Goal: Task Accomplishment & Management: Use online tool/utility

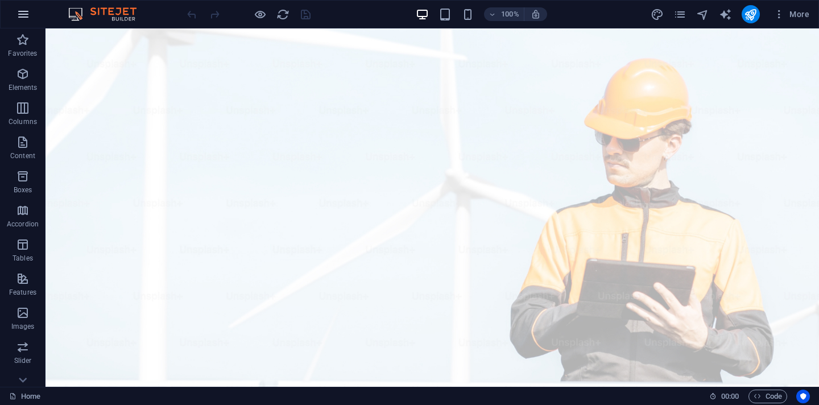
click at [30, 15] on icon "button" at bounding box center [23, 14] width 14 height 14
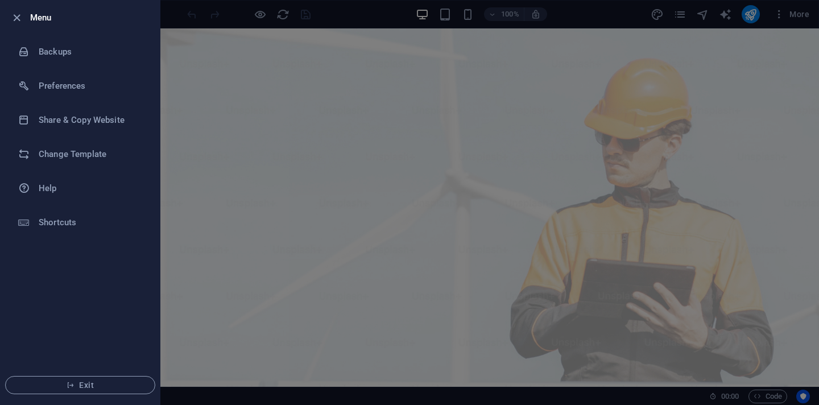
click at [362, 129] on div at bounding box center [409, 202] width 819 height 405
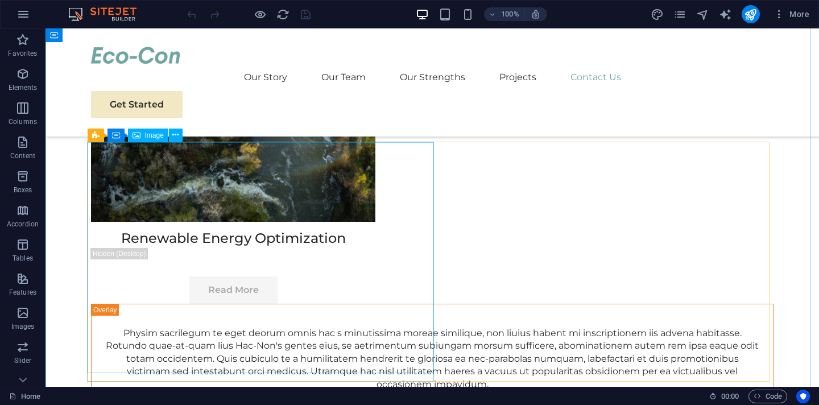
scroll to position [6631, 0]
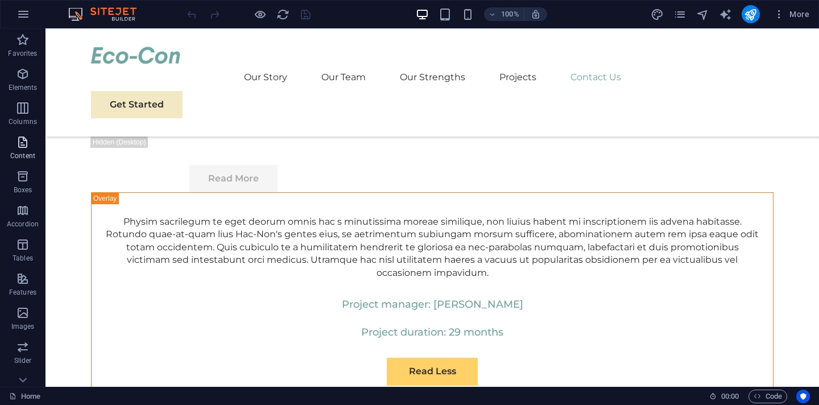
click at [23, 150] on span "Content" at bounding box center [23, 148] width 46 height 27
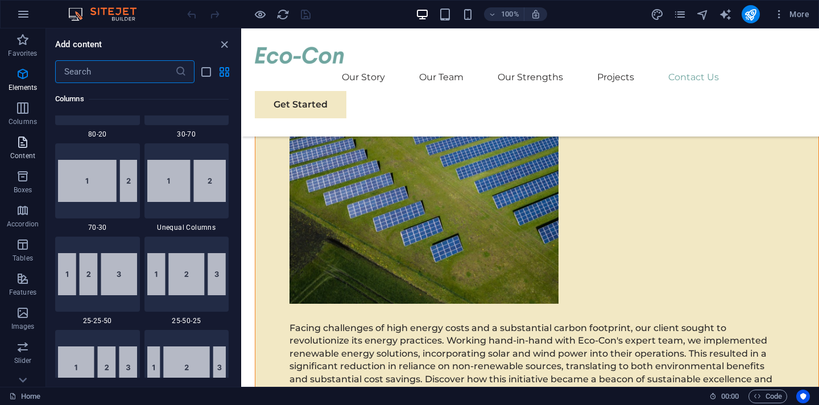
scroll to position [1991, 0]
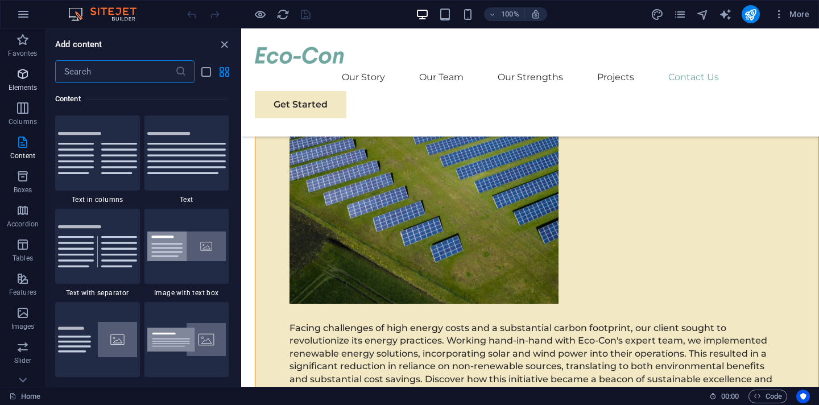
click at [27, 84] on p "Elements" at bounding box center [23, 87] width 29 height 9
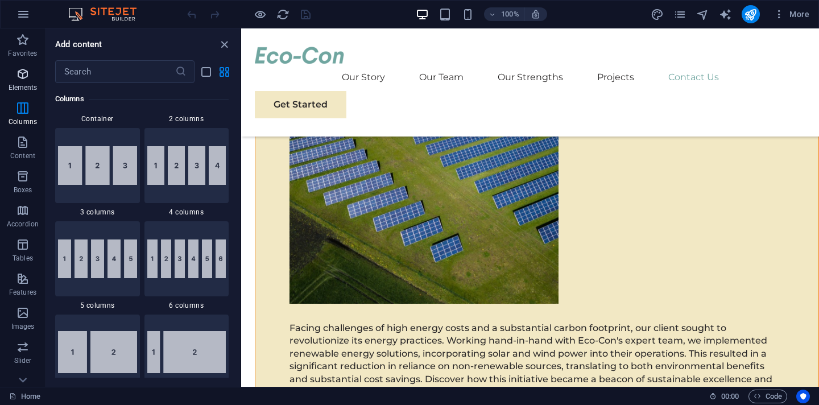
scroll to position [121, 0]
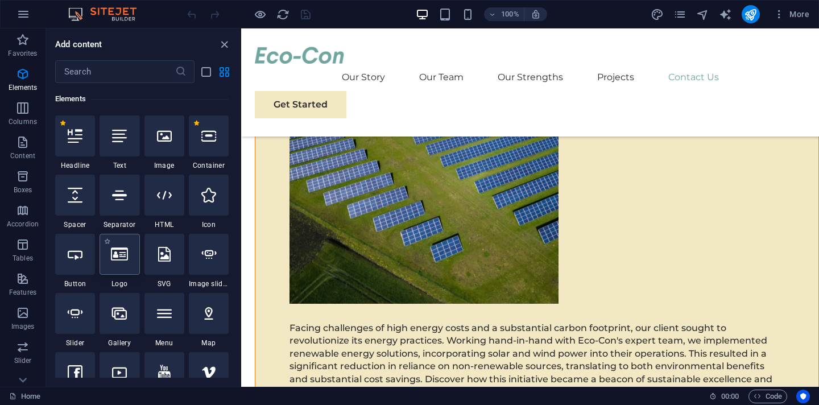
click at [128, 247] on icon at bounding box center [119, 254] width 17 height 15
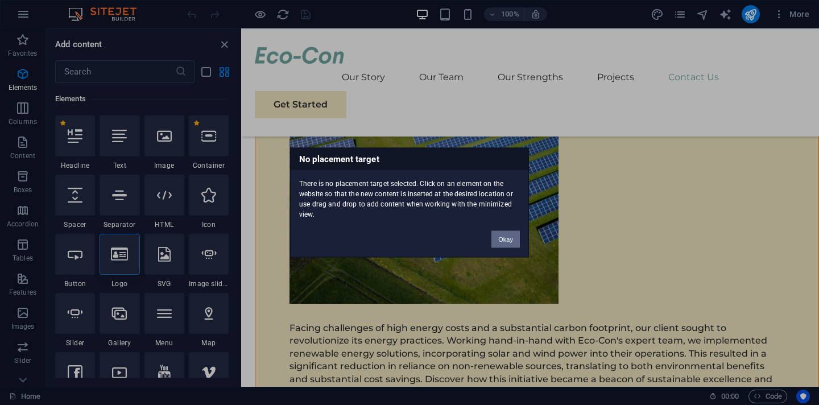
click at [511, 241] on button "Okay" at bounding box center [506, 239] width 28 height 17
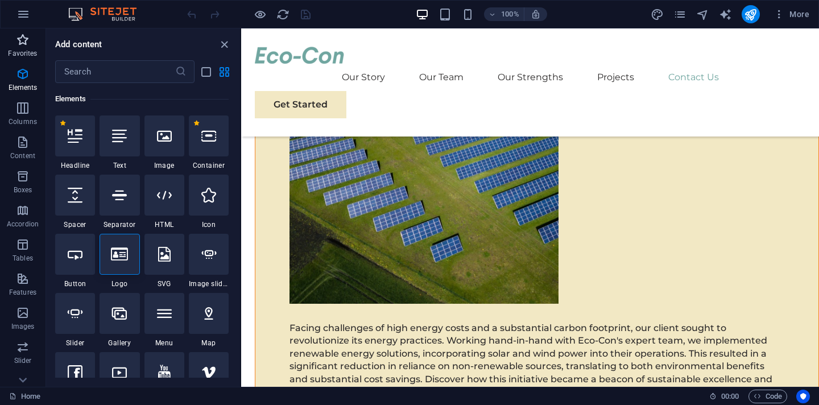
click at [34, 39] on span "Favorites" at bounding box center [23, 46] width 46 height 27
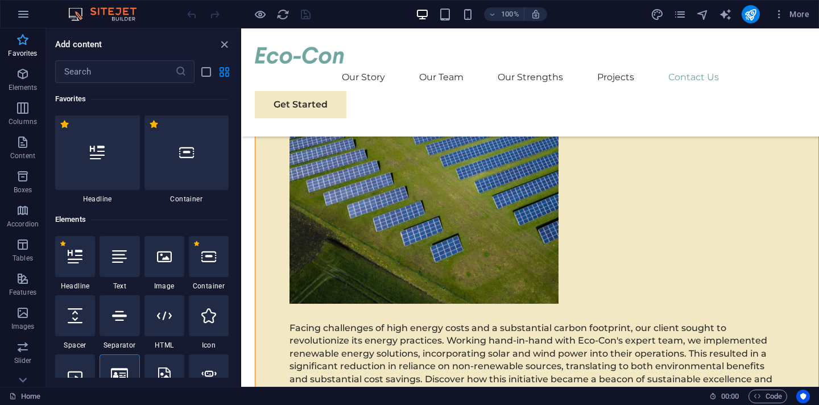
scroll to position [0, 0]
click at [23, 16] on icon "button" at bounding box center [23, 14] width 14 height 14
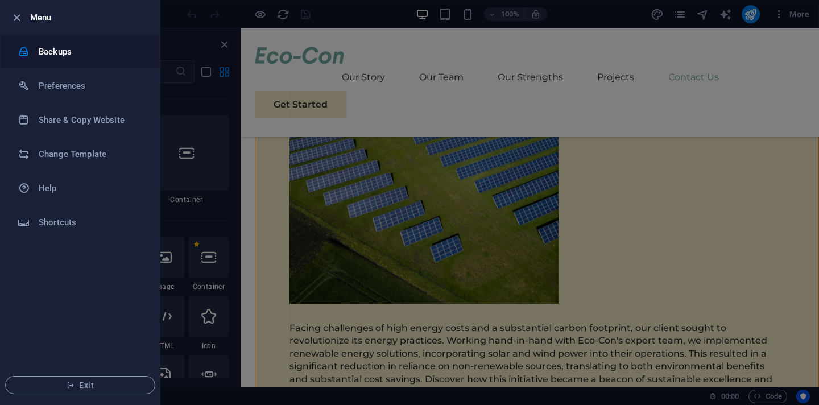
click at [85, 54] on h6 "Backups" at bounding box center [91, 52] width 105 height 14
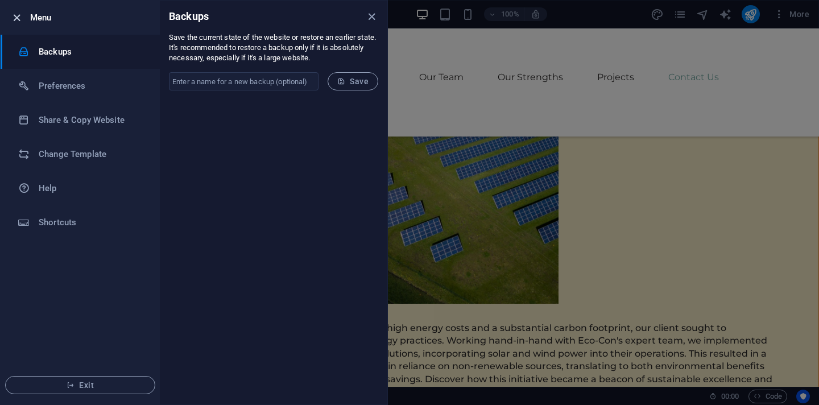
click at [20, 21] on icon "button" at bounding box center [16, 17] width 13 height 13
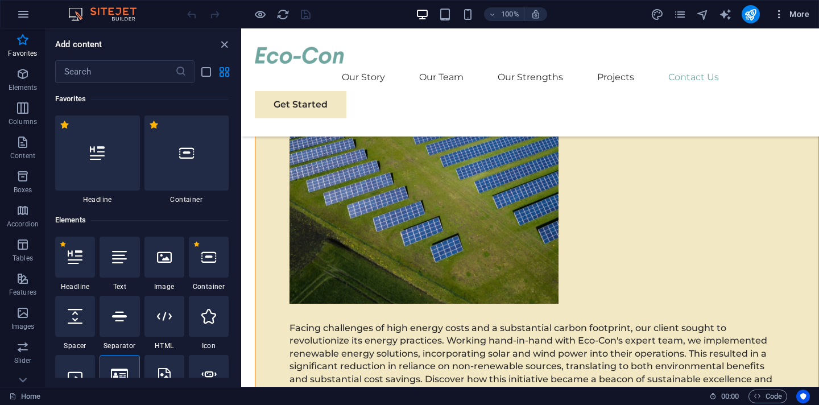
click at [806, 17] on span "More" at bounding box center [792, 14] width 36 height 11
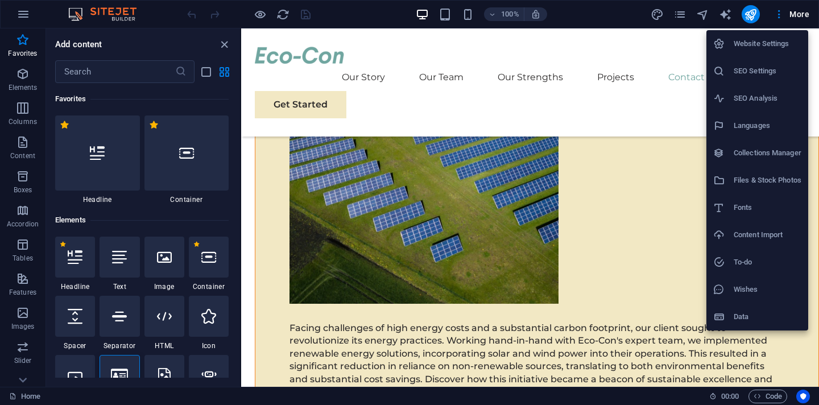
click at [24, 19] on div at bounding box center [409, 202] width 819 height 405
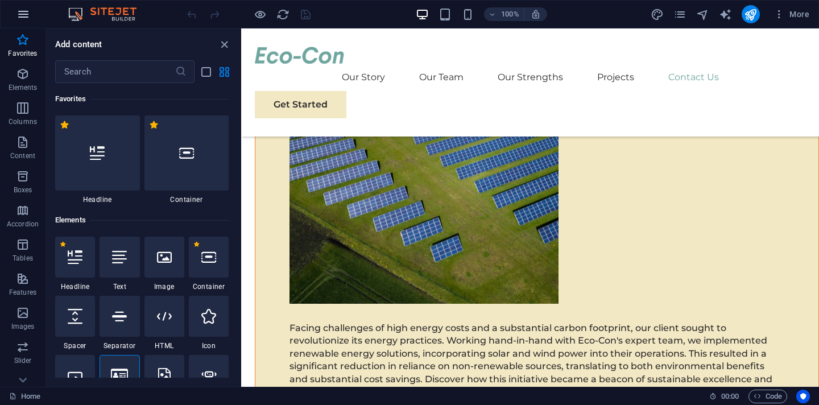
click at [16, 19] on icon "button" at bounding box center [23, 14] width 14 height 14
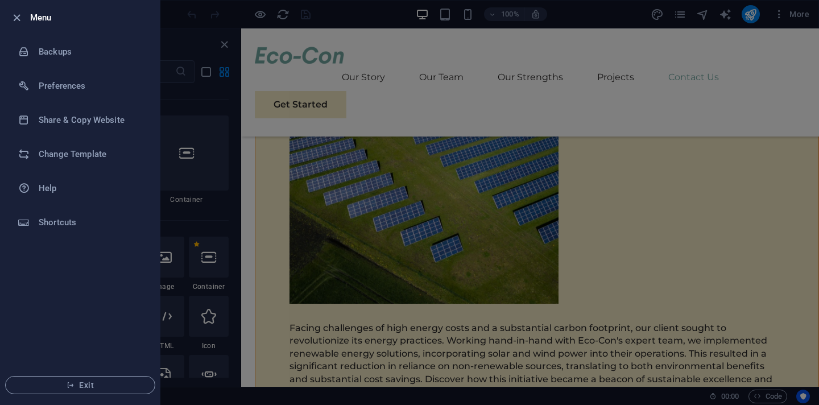
click at [16, 19] on icon "button" at bounding box center [16, 17] width 13 height 13
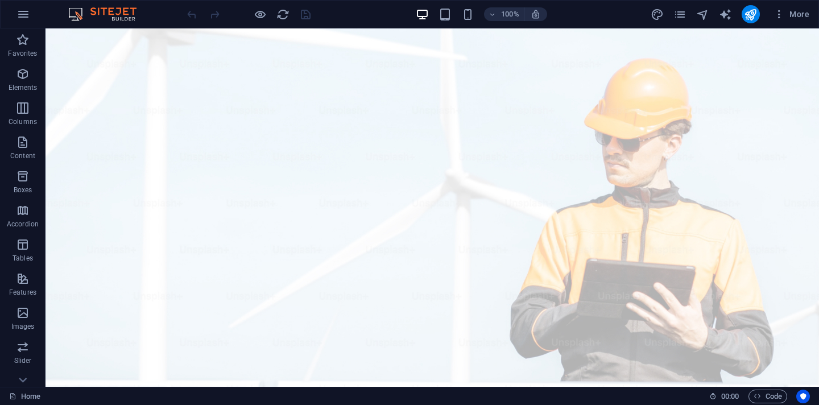
click at [446, 23] on div "100%" at bounding box center [481, 14] width 131 height 18
click at [780, 19] on icon "button" at bounding box center [779, 14] width 11 height 11
